Goal: Task Accomplishment & Management: Use online tool/utility

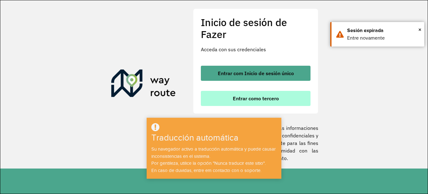
click at [273, 100] on font "Entrar como tercero" at bounding box center [256, 98] width 46 height 6
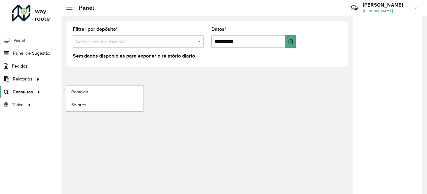
click at [35, 92] on icon at bounding box center [37, 91] width 5 height 9
click at [77, 92] on font "Rotación" at bounding box center [80, 91] width 18 height 5
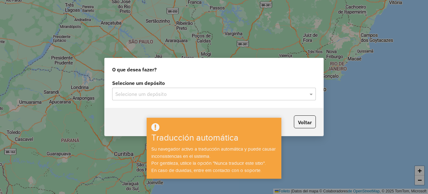
click at [303, 95] on div at bounding box center [214, 94] width 204 height 8
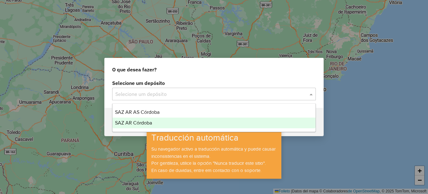
click at [147, 123] on font "SAZ AR Córdoba" at bounding box center [133, 122] width 37 height 5
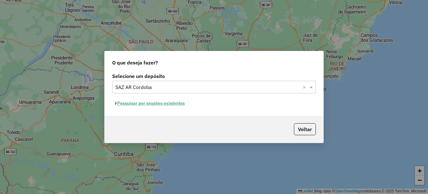
click at [174, 103] on button "Pesquisar por sessões existentes" at bounding box center [150, 103] width 76 height 10
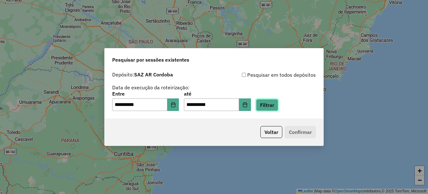
click at [279, 106] on button "Filtrar" at bounding box center [267, 105] width 22 height 12
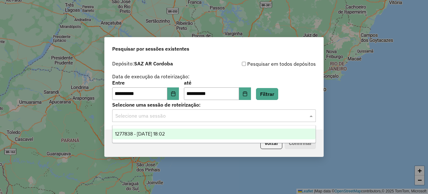
click at [165, 116] on input "text" at bounding box center [207, 116] width 185 height 8
click at [165, 129] on div "1277838 - 18/09/2025 18:02" at bounding box center [214, 133] width 203 height 11
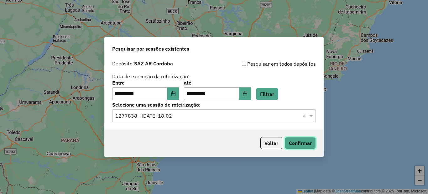
click at [306, 140] on button "Confirmar" at bounding box center [300, 143] width 31 height 12
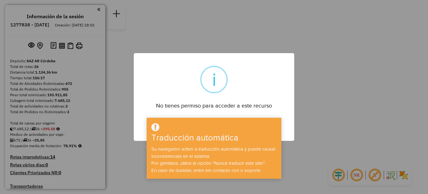
click at [320, 94] on div "× i No tienes permiso para acceder a este recurso DE ACUERDO No Cancel" at bounding box center [214, 97] width 428 height 194
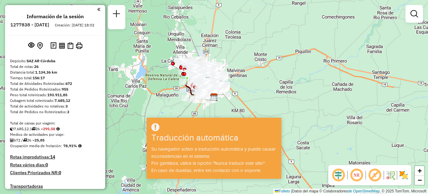
click at [317, 90] on div "Janela de atendimento Grado de atención Capacidad Transportadoras Vehículos Cli…" at bounding box center [214, 97] width 428 height 194
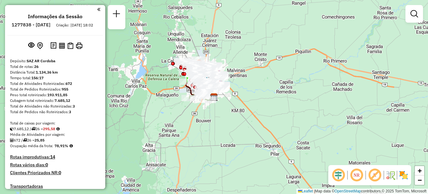
click at [97, 9] on em at bounding box center [98, 10] width 3 height 6
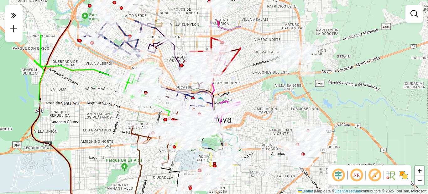
drag, startPoint x: 315, startPoint y: 103, endPoint x: 85, endPoint y: 143, distance: 233.0
click at [85, 143] on div "Janela de atendimento Grade de atendimento Capacidade Transportadoras Veículos …" at bounding box center [214, 97] width 428 height 194
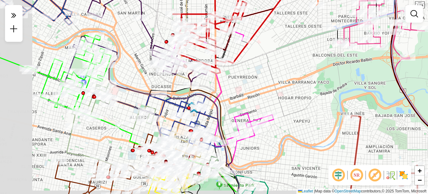
drag, startPoint x: 190, startPoint y: 106, endPoint x: 238, endPoint y: 97, distance: 49.1
click at [238, 97] on div "Janela de atendimento Grade de atendimento Capacidade Transportadoras Veículos …" at bounding box center [214, 97] width 428 height 194
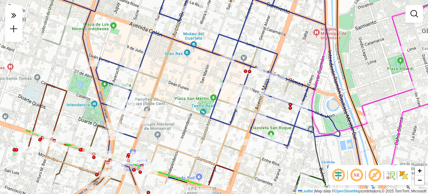
drag, startPoint x: 266, startPoint y: 83, endPoint x: 295, endPoint y: 72, distance: 30.4
click at [295, 72] on div "Janela de atendimento Grade de atendimento Capacidade Transportadoras Veículos …" at bounding box center [214, 97] width 428 height 194
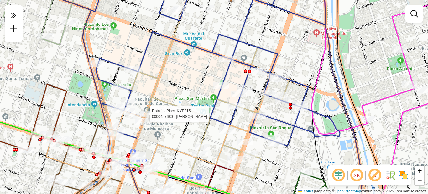
select select "**********"
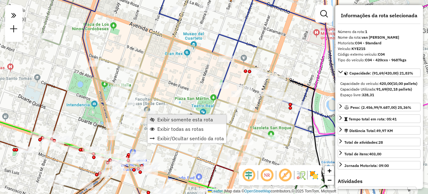
click at [174, 121] on span "Exibir somente esta rota" at bounding box center [185, 119] width 56 height 5
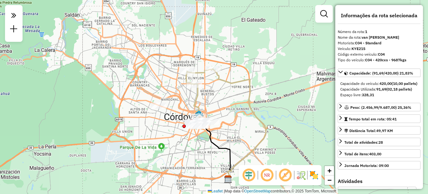
drag, startPoint x: 194, startPoint y: 68, endPoint x: 206, endPoint y: 95, distance: 29.6
click at [206, 95] on div "Janela de atendimento Grade de atendimento Capacidade Transportadoras Veículos …" at bounding box center [214, 97] width 428 height 194
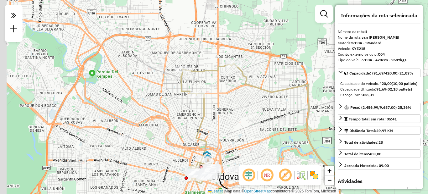
drag, startPoint x: 216, startPoint y: 72, endPoint x: 225, endPoint y: 100, distance: 29.3
click at [225, 100] on div "Janela de atendimento Grade de atendimento Capacidade Transportadoras Veículos …" at bounding box center [214, 97] width 428 height 194
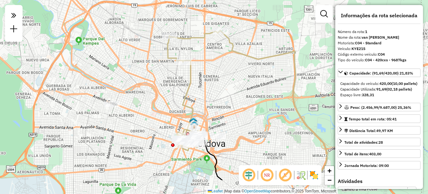
drag, startPoint x: 251, startPoint y: 128, endPoint x: 237, endPoint y: 95, distance: 35.6
click at [237, 95] on div "Janela de atendimento Grade de atendimento Capacidade Transportadoras Veículos …" at bounding box center [214, 97] width 428 height 194
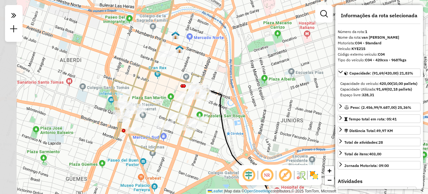
drag, startPoint x: 178, startPoint y: 107, endPoint x: 199, endPoint y: 106, distance: 21.7
click at [199, 106] on icon at bounding box center [161, 66] width 100 height 172
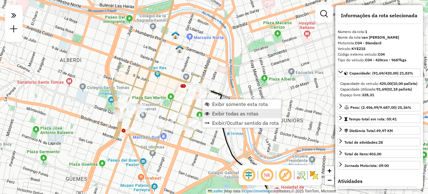
click at [228, 110] on link "Exibir todas as rotas" at bounding box center [242, 113] width 79 height 9
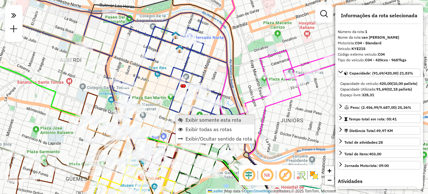
click at [194, 120] on span "Exibir somente esta rota" at bounding box center [214, 119] width 56 height 5
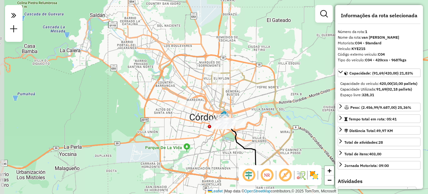
drag, startPoint x: 199, startPoint y: 73, endPoint x: 237, endPoint y: 100, distance: 46.5
click at [237, 100] on div "Janela de atendimento Grade de atendimento Capacidade Transportadoras Veículos …" at bounding box center [214, 97] width 428 height 194
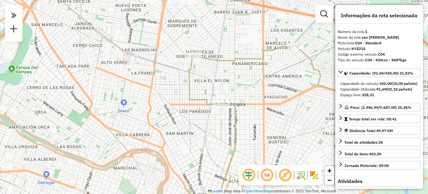
drag, startPoint x: 254, startPoint y: 61, endPoint x: 243, endPoint y: 90, distance: 30.8
click at [243, 90] on div "Janela de atendimento Grade de atendimento Capacidade Transportadoras Veículos …" at bounding box center [214, 97] width 428 height 194
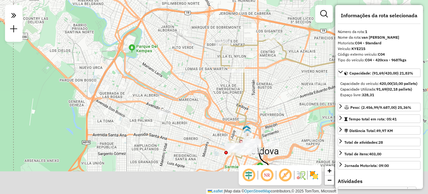
drag, startPoint x: 247, startPoint y: 98, endPoint x: 204, endPoint y: 91, distance: 44.1
click at [243, 74] on icon at bounding box center [247, 98] width 53 height 120
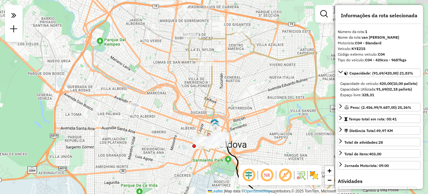
drag, startPoint x: 287, startPoint y: 84, endPoint x: 256, endPoint y: 96, distance: 32.7
click at [256, 96] on div "Janela de atendimento Grade de atendimento Capacidade Transportadoras Veículos …" at bounding box center [214, 97] width 428 height 194
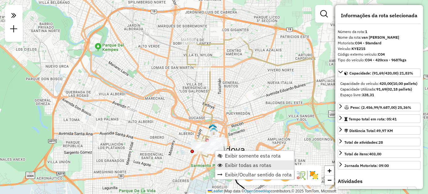
click at [235, 167] on span "Exibir todas as rotas" at bounding box center [248, 164] width 46 height 5
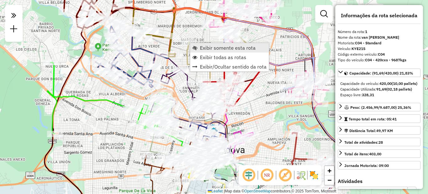
click at [203, 48] on span "Exibir somente esta rota" at bounding box center [228, 47] width 56 height 5
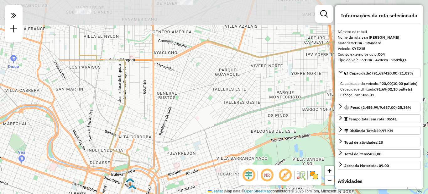
drag, startPoint x: 215, startPoint y: 72, endPoint x: 223, endPoint y: 127, distance: 55.6
click at [223, 127] on div "Janela de atendimento Grade de atendimento Capacidade Transportadoras Veículos …" at bounding box center [214, 97] width 428 height 194
